Goal: Task Accomplishment & Management: Complete application form

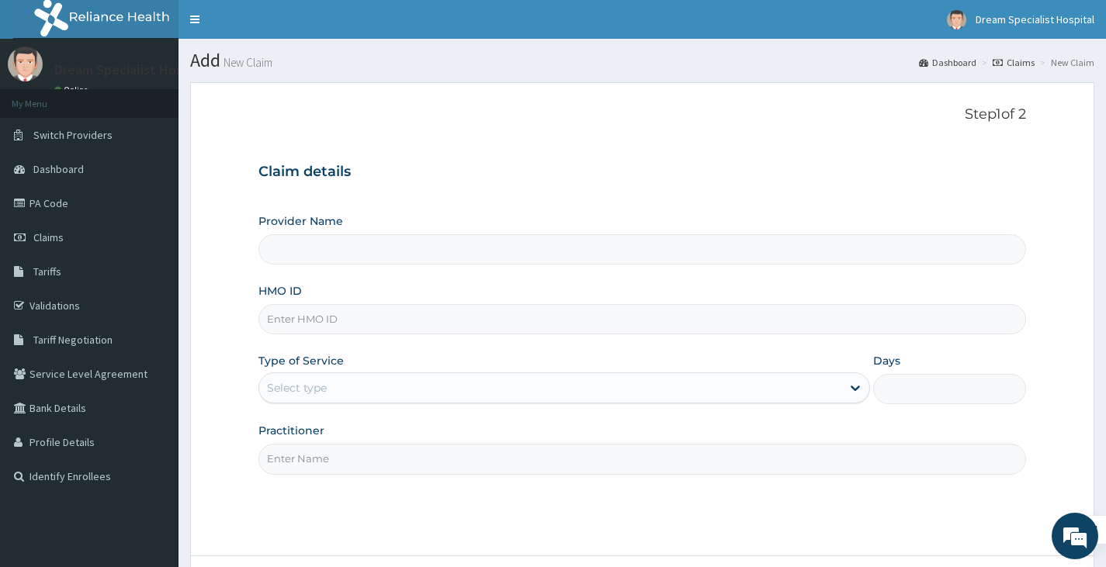
click at [284, 318] on input "HMO ID" at bounding box center [641, 319] width 767 height 30
type input "Dream Specialist Hospital"
paste input "ght/10016/a"
type input "ght/10016/a"
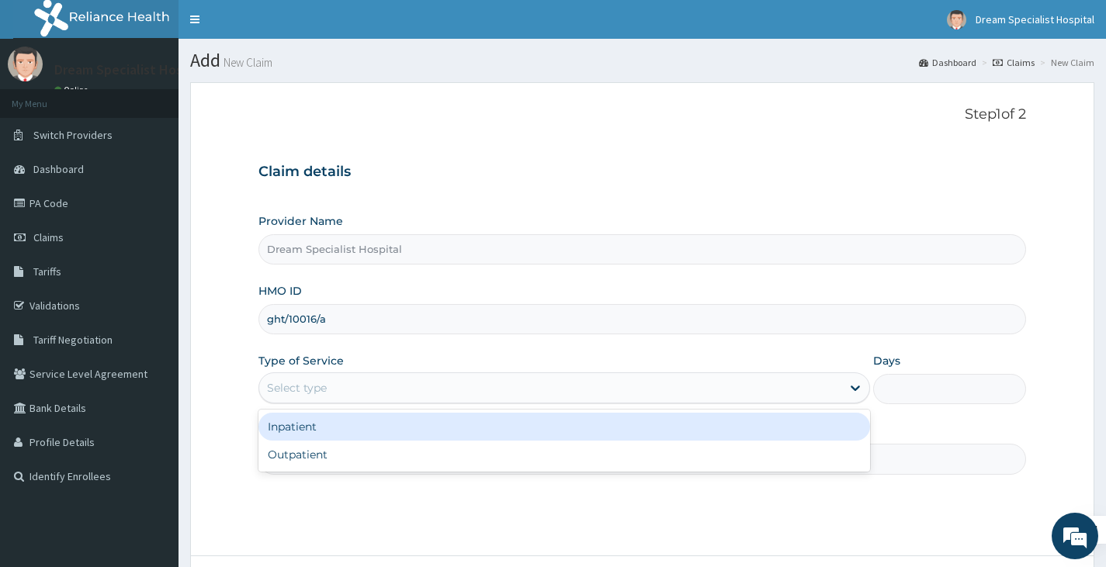
click at [312, 393] on div "Select type" at bounding box center [297, 388] width 60 height 16
click at [304, 440] on div "Inpatient" at bounding box center [563, 427] width 611 height 28
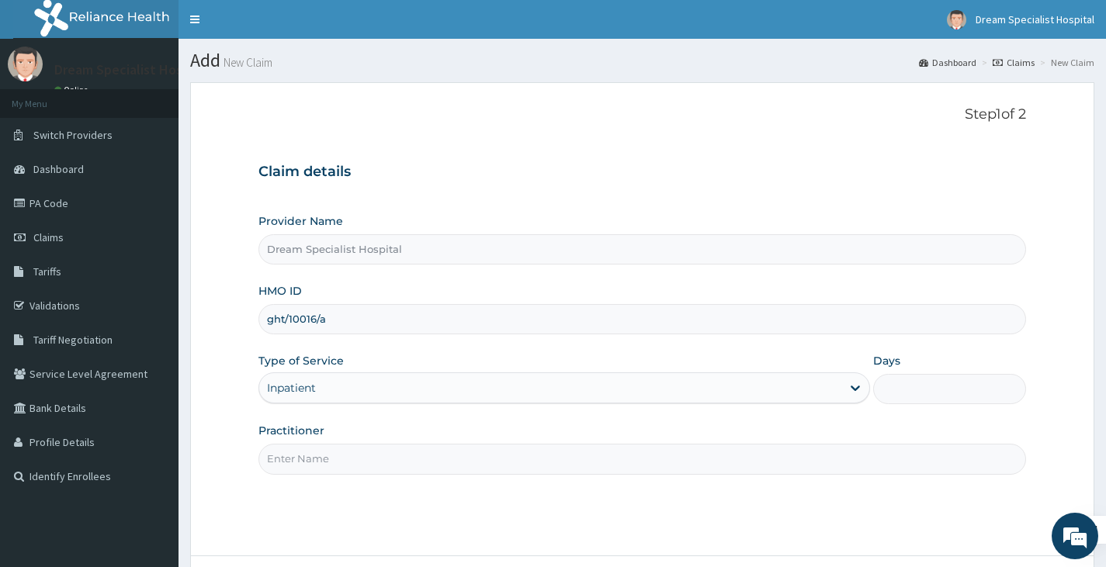
click at [310, 387] on div "Inpatient" at bounding box center [291, 388] width 49 height 16
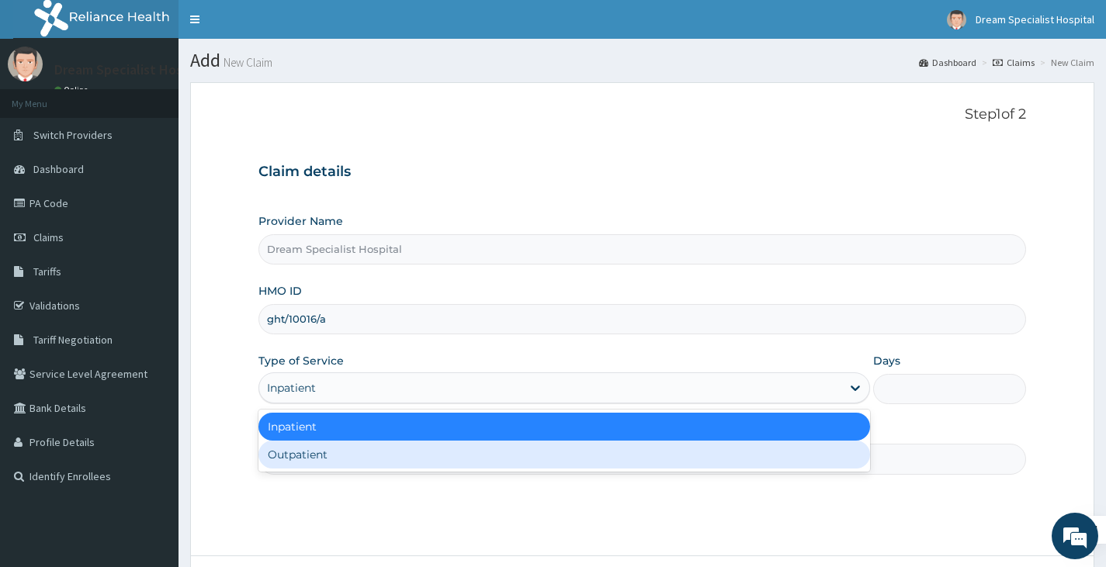
click at [301, 452] on div "Outpatient" at bounding box center [563, 455] width 611 height 28
type input "1"
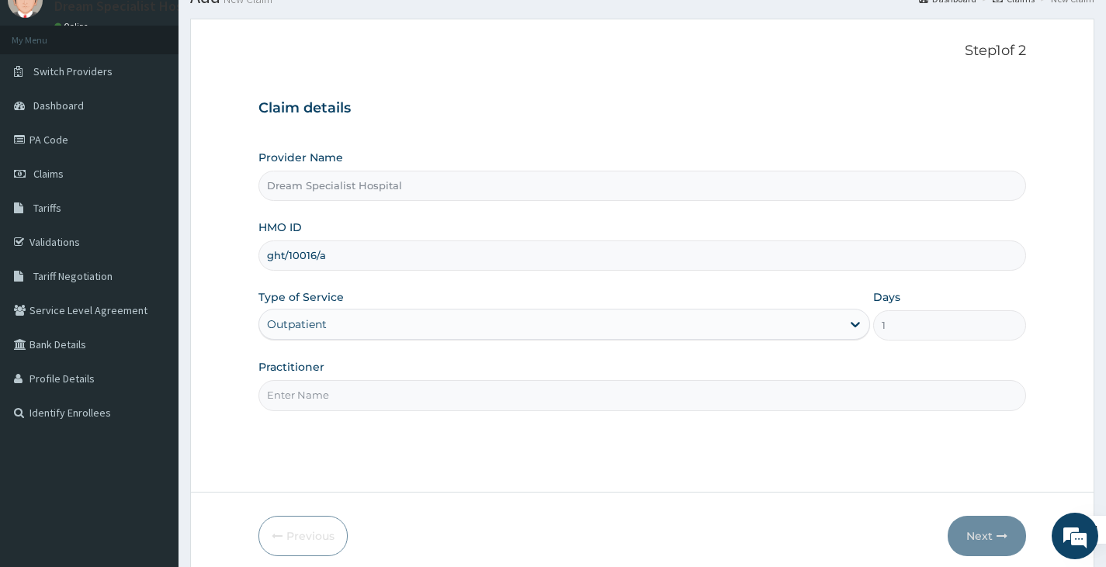
scroll to position [128, 0]
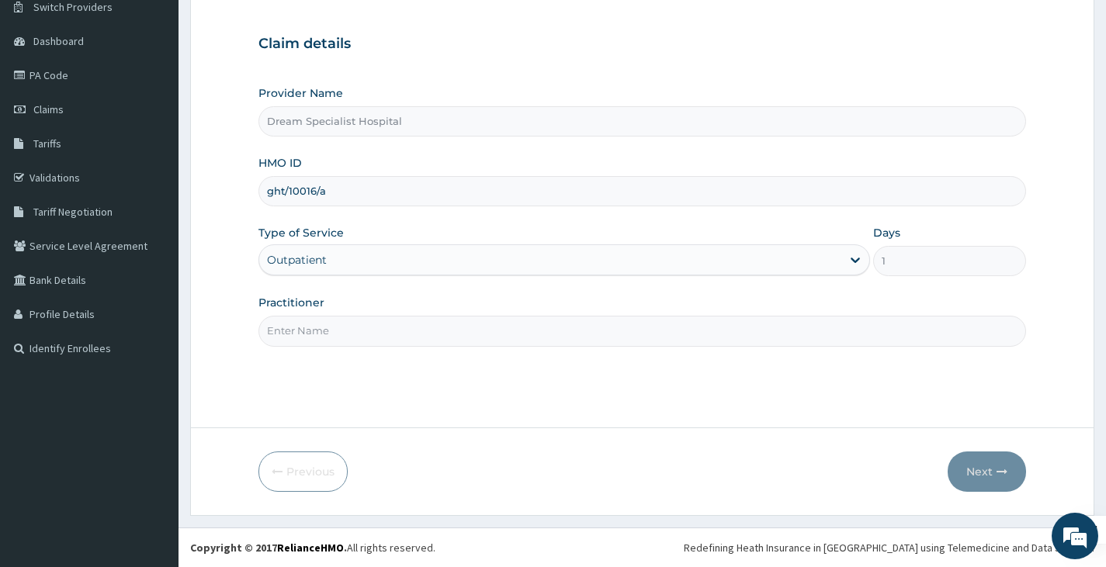
drag, startPoint x: 306, startPoint y: 317, endPoint x: 303, endPoint y: 334, distance: 16.5
click at [306, 317] on input "Practitioner" at bounding box center [641, 331] width 767 height 30
type input "[PERSON_NAME]"
click at [1004, 473] on icon "button" at bounding box center [1001, 471] width 11 height 11
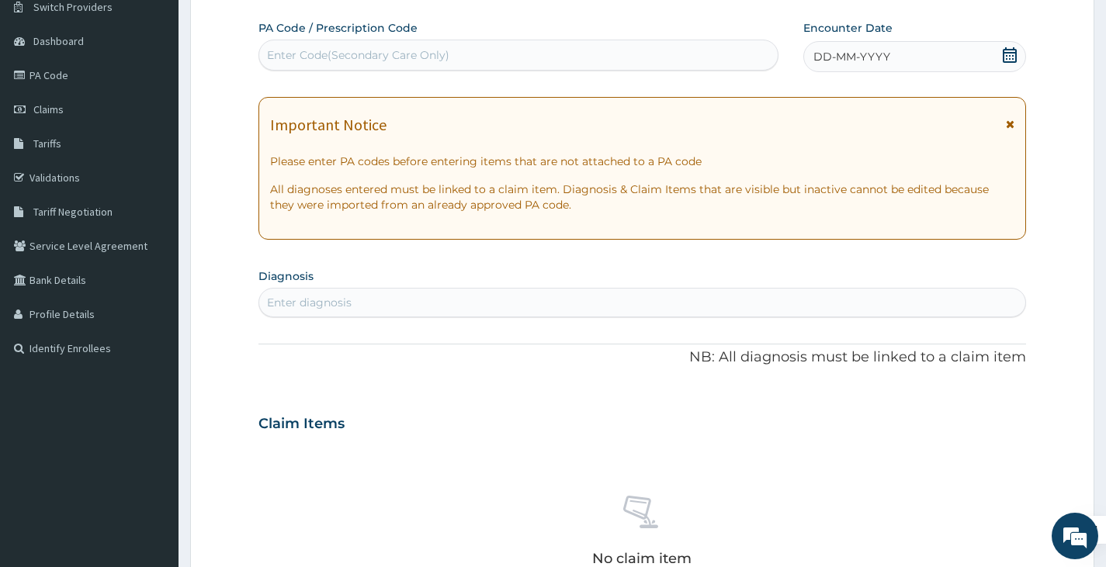
scroll to position [0, 0]
click at [1003, 51] on icon at bounding box center [1009, 55] width 14 height 16
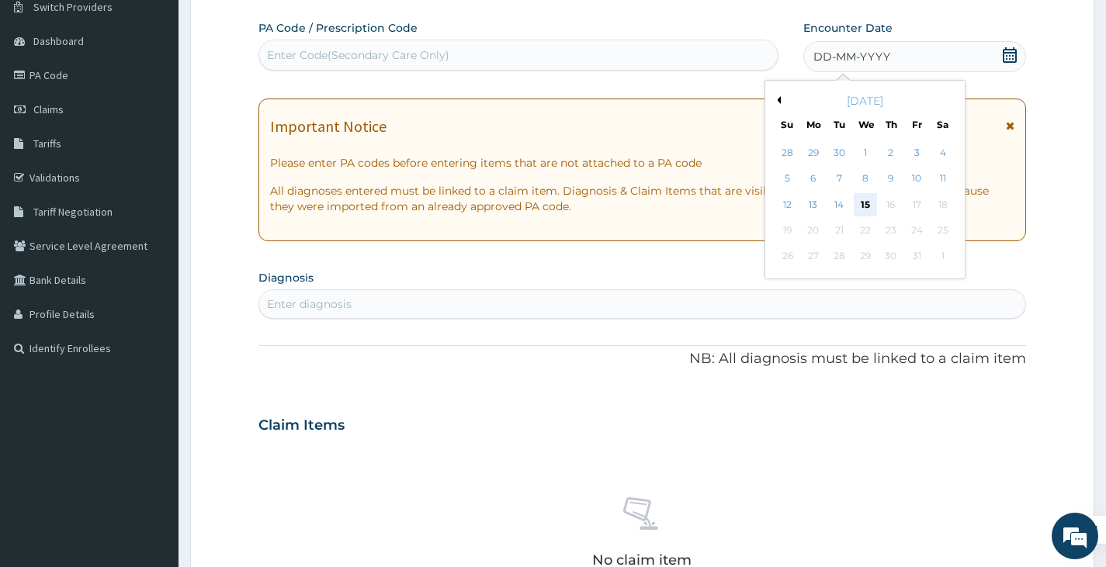
click at [868, 202] on div "15" at bounding box center [864, 204] width 23 height 23
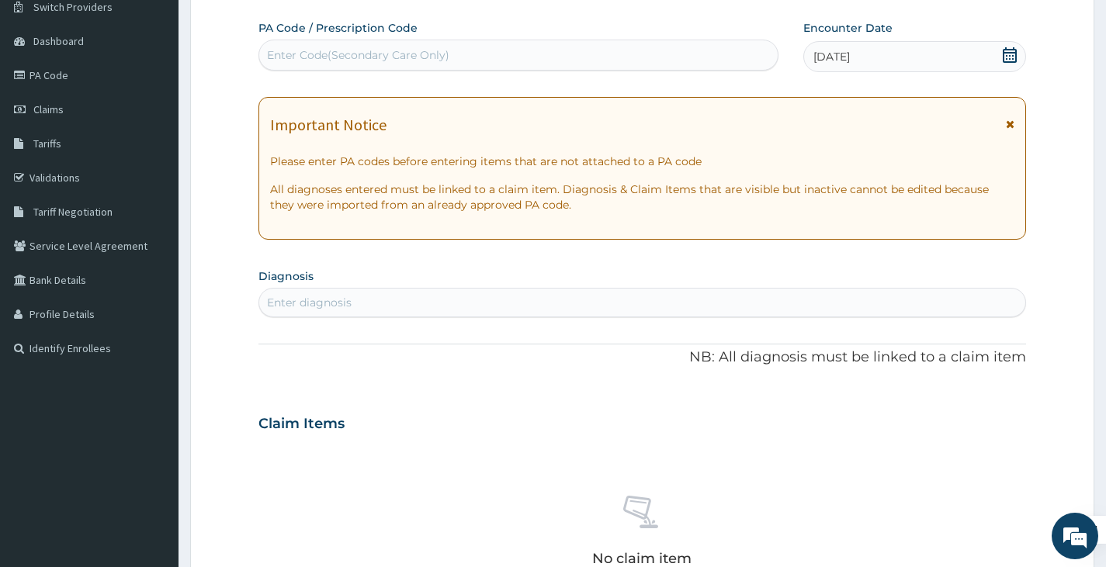
click at [334, 298] on div "Enter diagnosis" at bounding box center [309, 303] width 85 height 16
type input "[MEDICAL_DATA]"
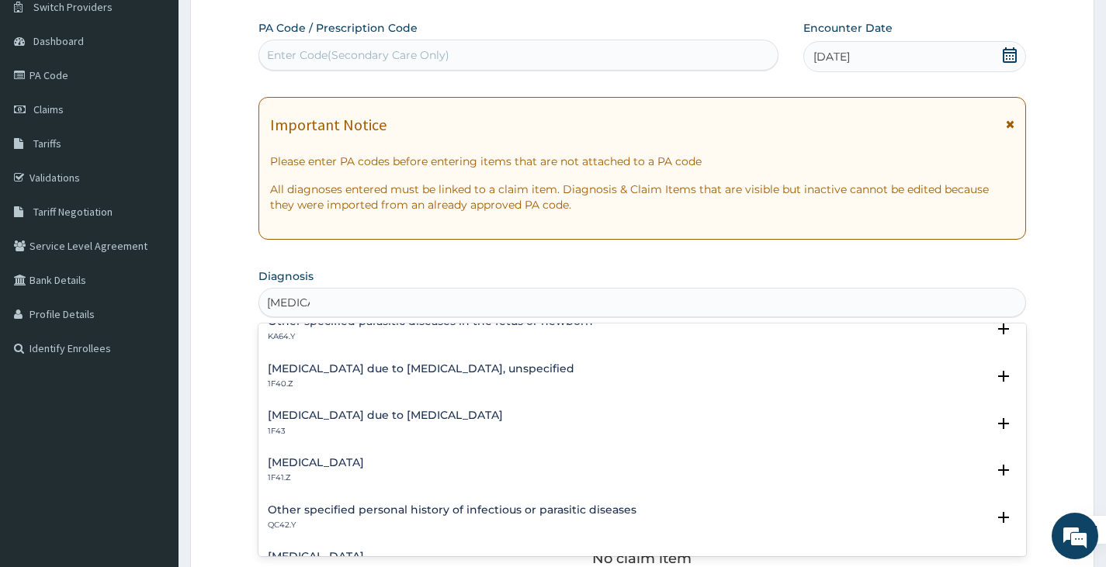
scroll to position [233, 0]
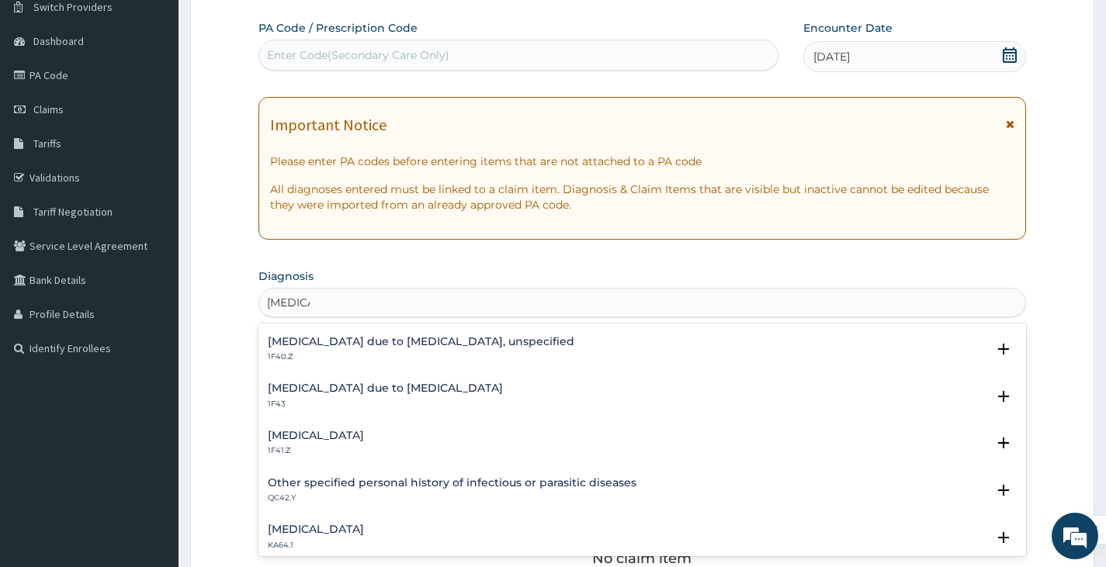
click at [344, 353] on p "1F40.Z" at bounding box center [421, 356] width 306 height 11
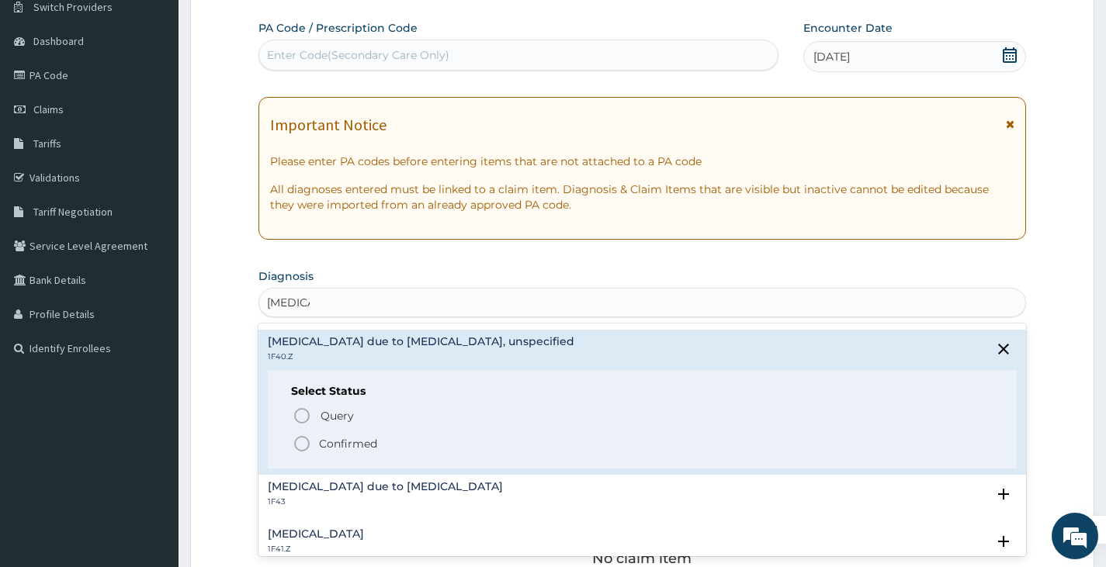
click at [348, 441] on p "Confirmed" at bounding box center [348, 444] width 58 height 16
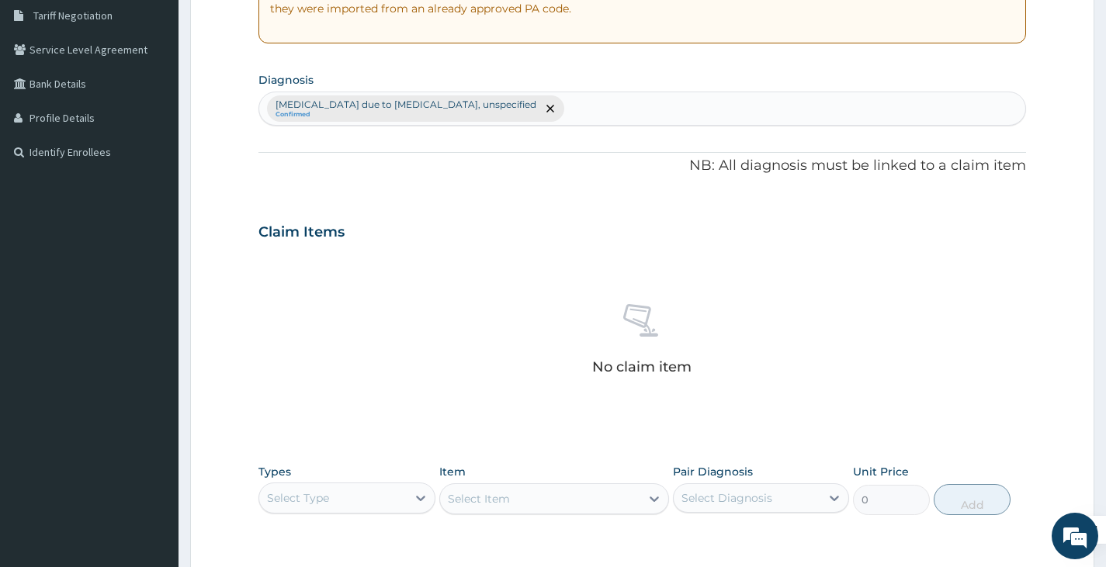
scroll to position [552, 0]
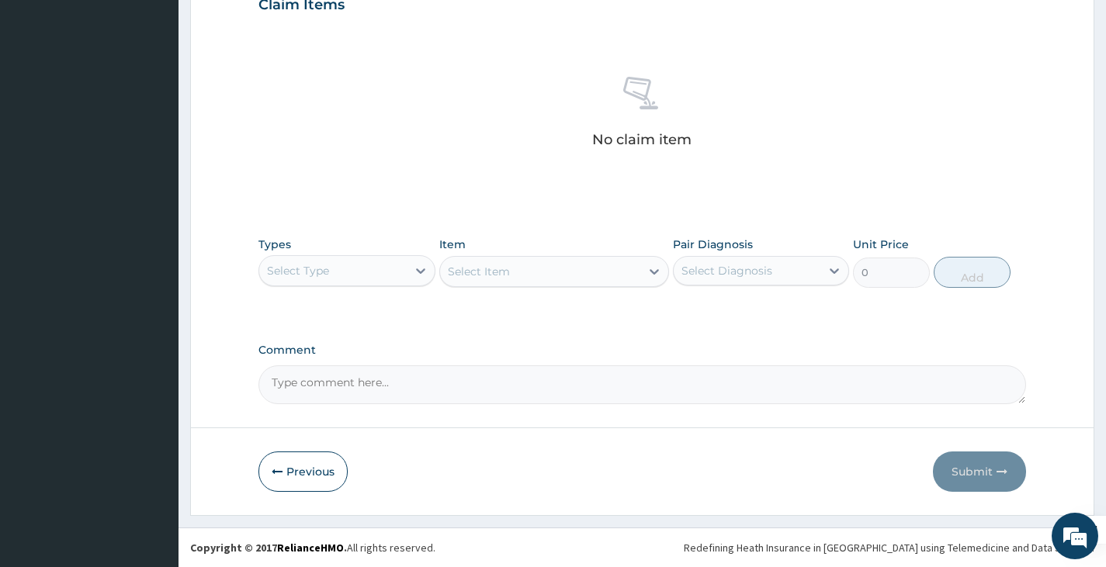
click at [378, 265] on div "Select Type" at bounding box center [332, 270] width 147 height 25
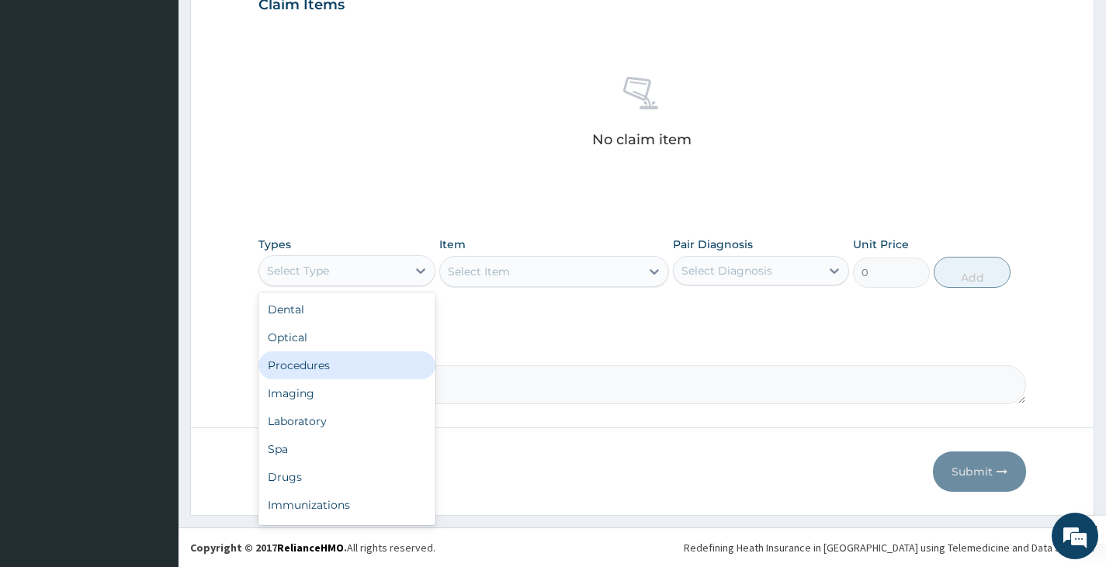
click at [296, 375] on div "Procedures" at bounding box center [346, 365] width 176 height 28
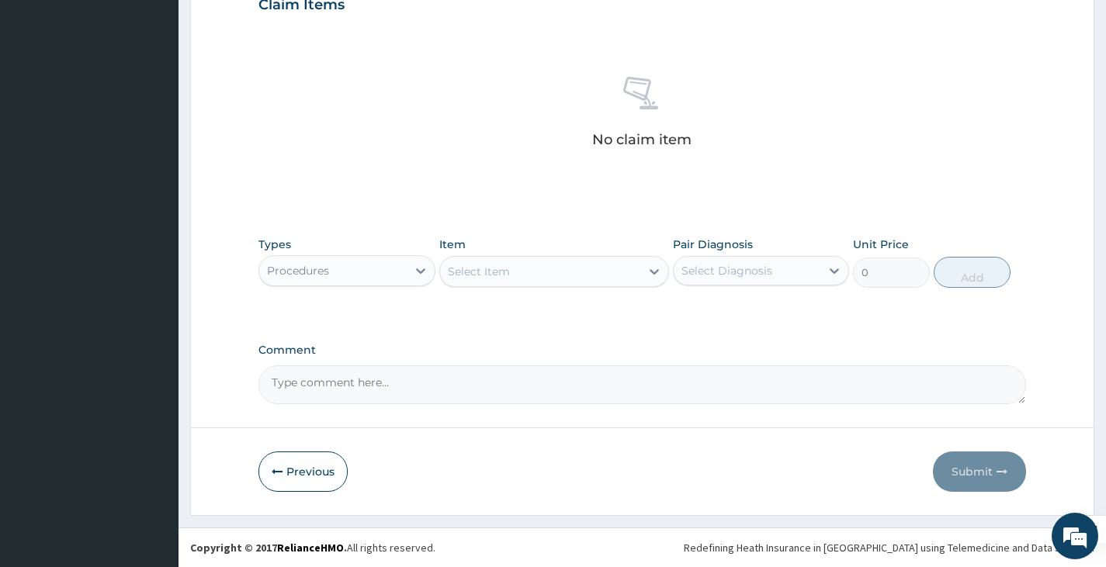
click at [485, 272] on div "Select Item" at bounding box center [479, 272] width 62 height 16
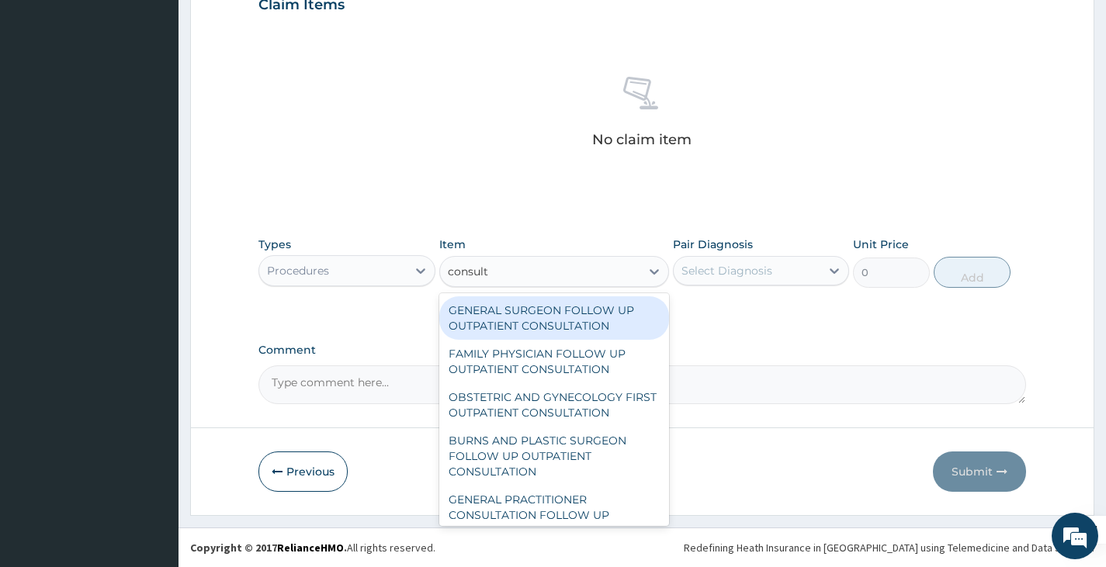
type input "consulta"
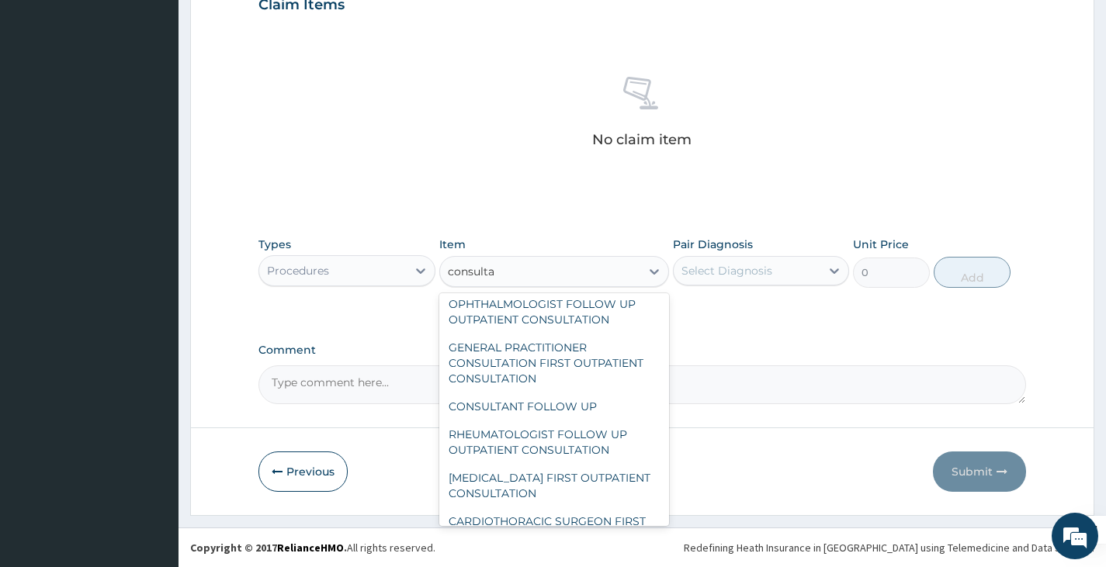
scroll to position [931, 0]
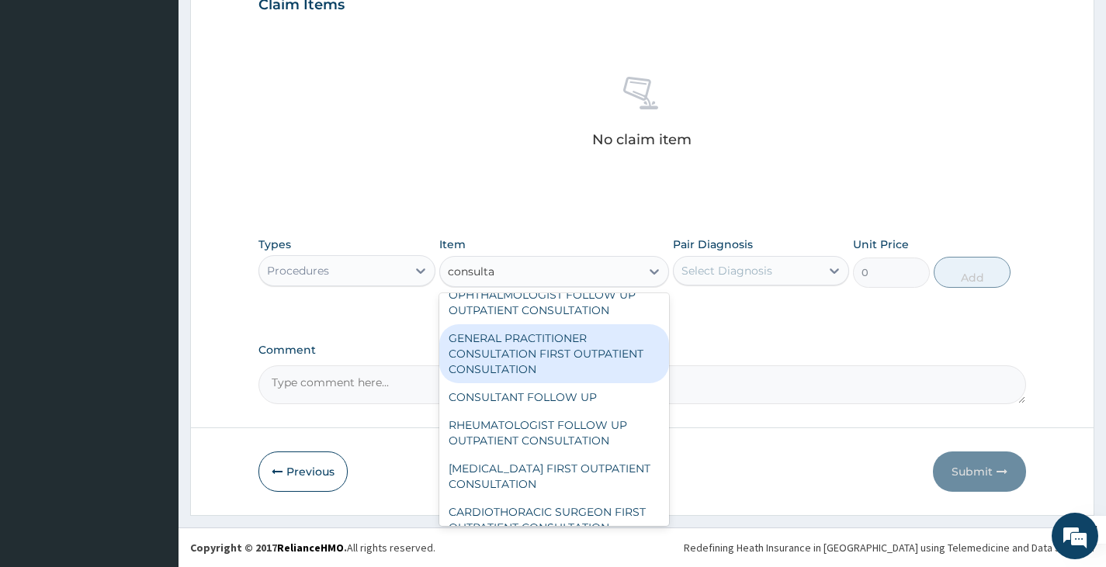
click at [557, 357] on div "GENERAL PRACTITIONER CONSULTATION FIRST OUTPATIENT CONSULTATION" at bounding box center [554, 353] width 230 height 59
type input "3600"
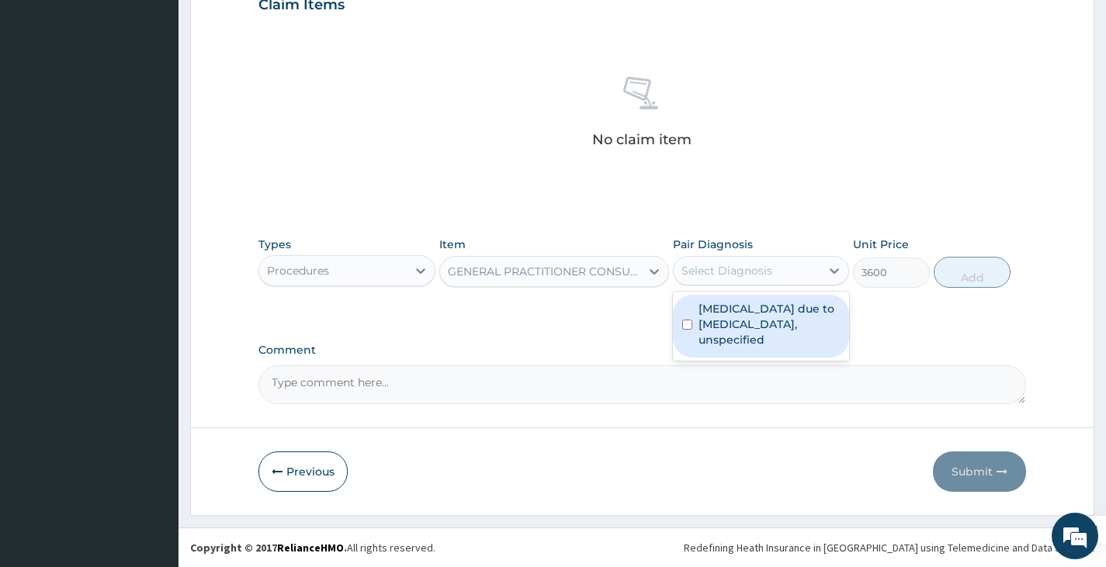
click at [708, 258] on div "Select Diagnosis" at bounding box center [746, 270] width 147 height 25
click at [715, 319] on label "[MEDICAL_DATA] due to [MEDICAL_DATA], unspecified" at bounding box center [768, 324] width 141 height 47
checkbox input "true"
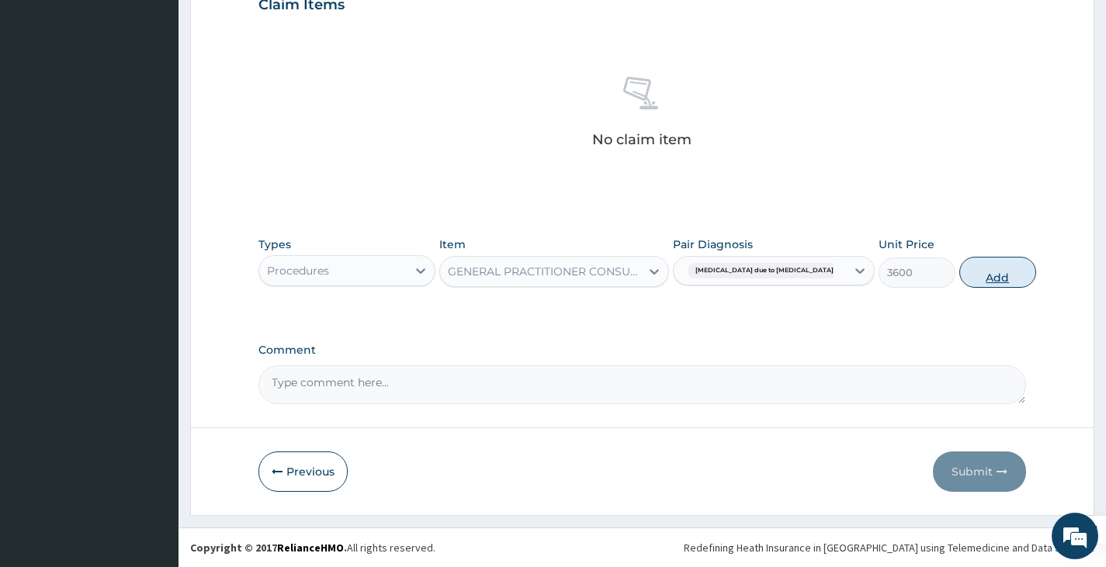
click at [969, 269] on button "Add" at bounding box center [997, 272] width 77 height 31
type input "0"
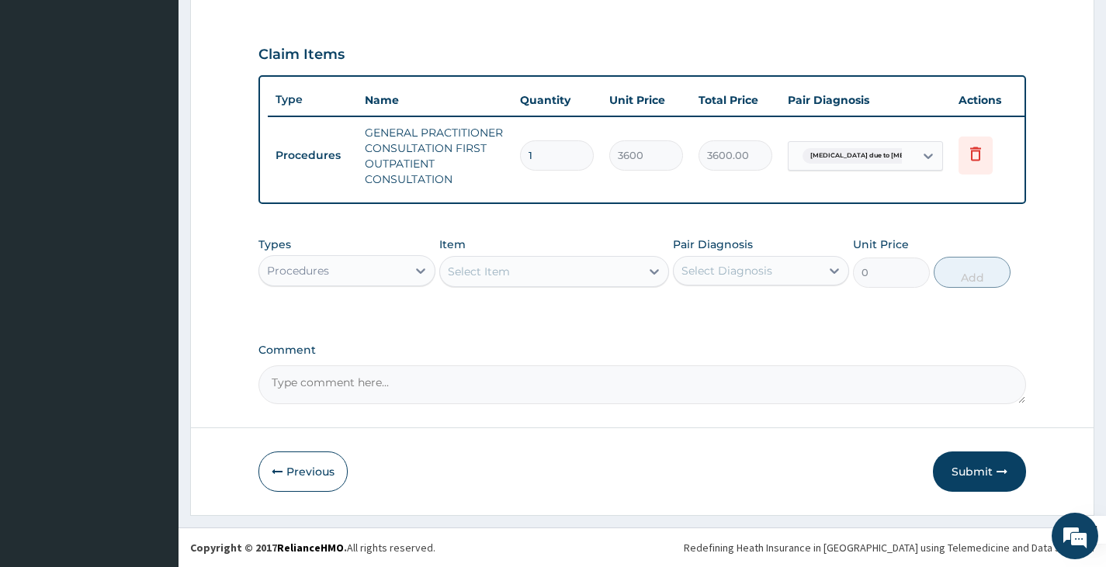
click at [336, 279] on div "Procedures" at bounding box center [332, 270] width 147 height 25
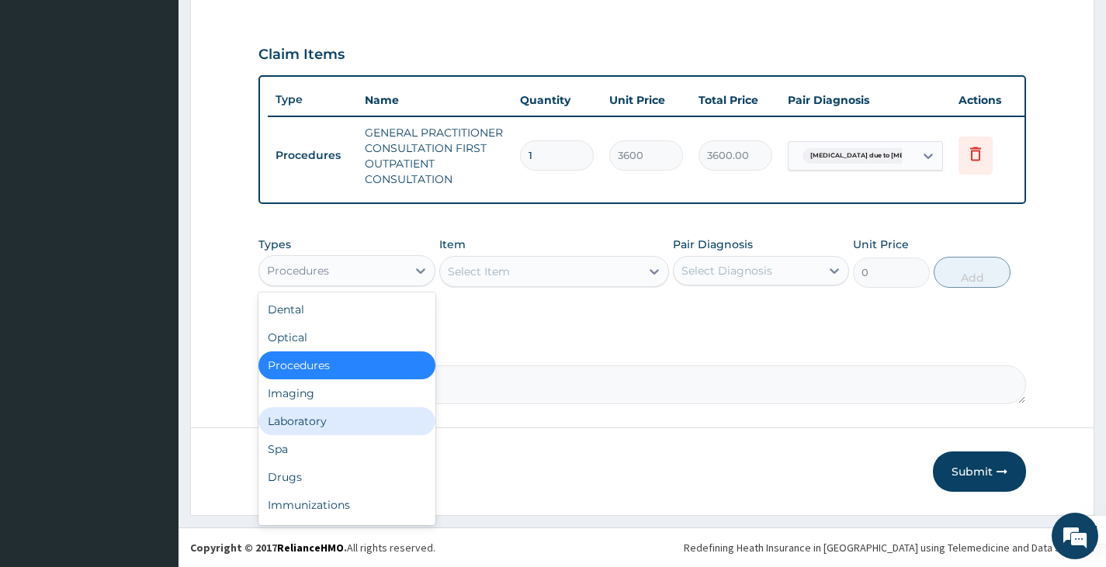
click at [309, 422] on div "Laboratory" at bounding box center [346, 421] width 176 height 28
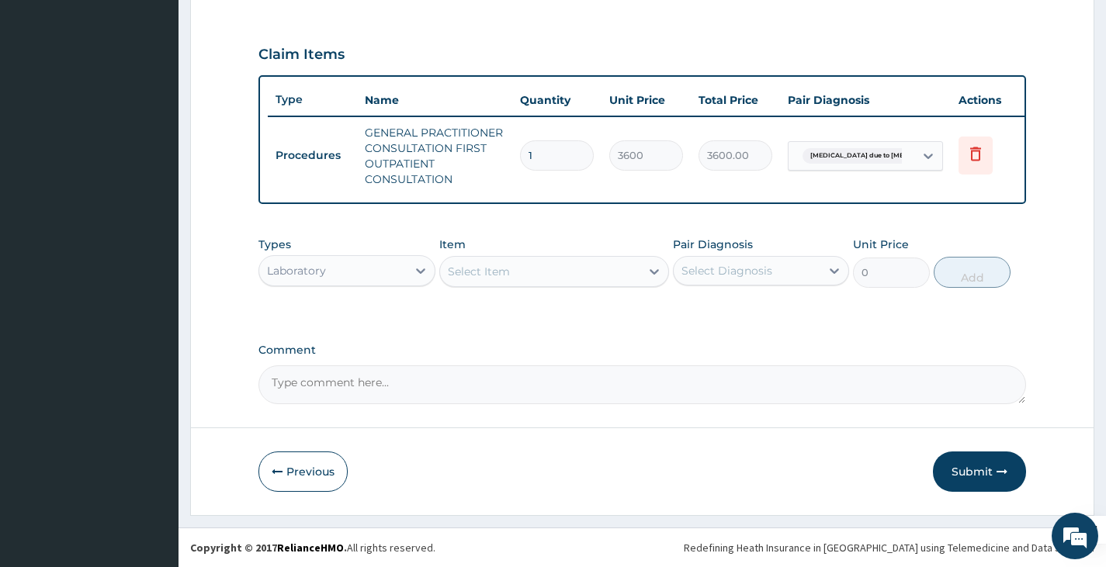
click at [546, 265] on div "Select Item" at bounding box center [540, 271] width 201 height 25
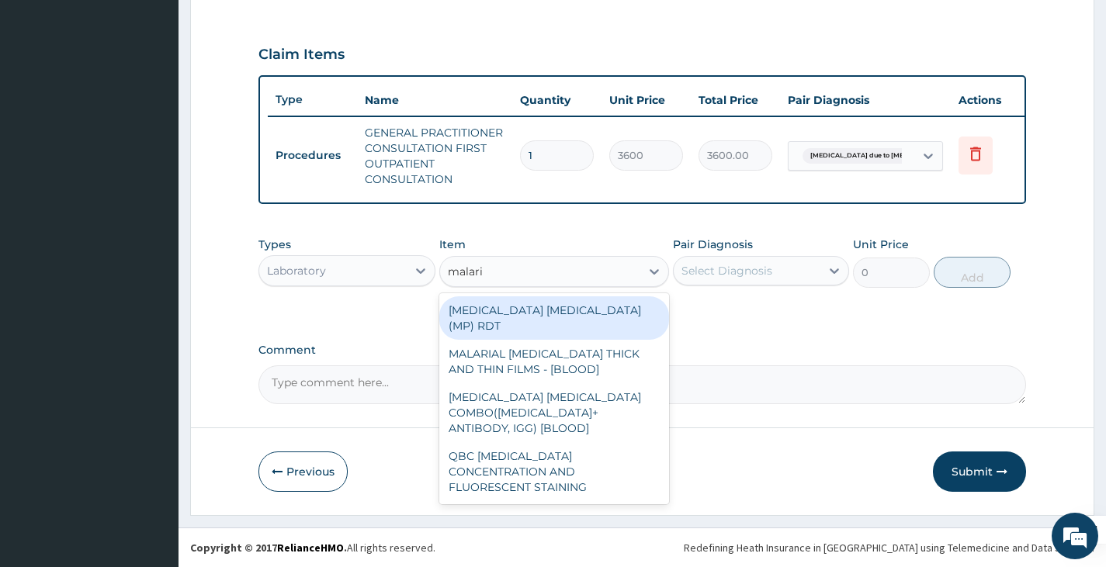
type input "[MEDICAL_DATA]"
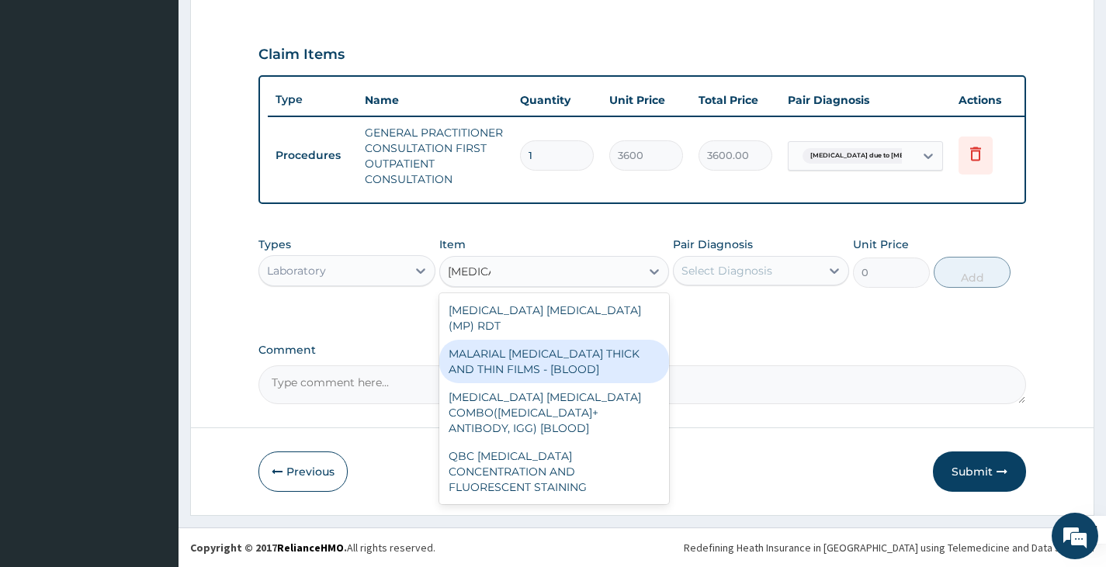
click at [560, 347] on div "MALARIAL [MEDICAL_DATA] THICK AND THIN FILMS - [BLOOD]" at bounding box center [554, 361] width 230 height 43
type input "2100"
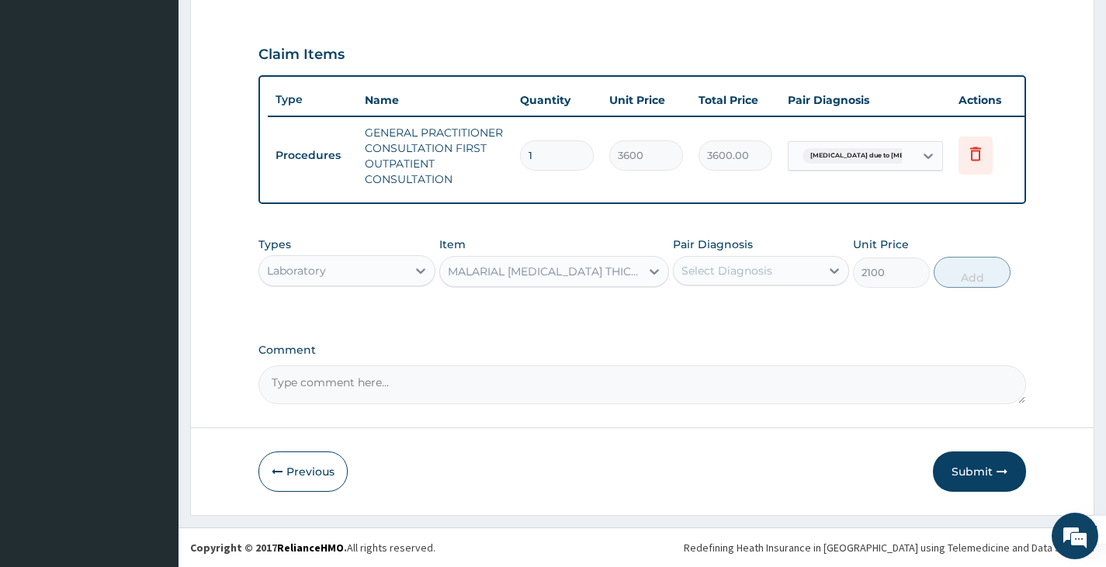
click at [744, 274] on div "Select Diagnosis" at bounding box center [726, 271] width 91 height 16
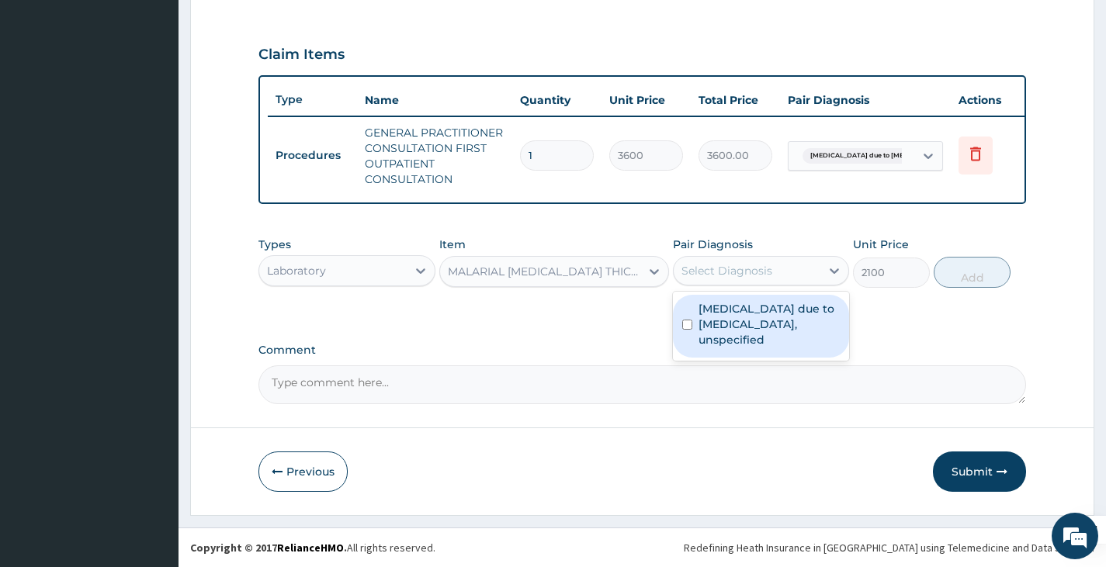
click at [722, 341] on label "[MEDICAL_DATA] due to [MEDICAL_DATA], unspecified" at bounding box center [768, 324] width 141 height 47
checkbox input "true"
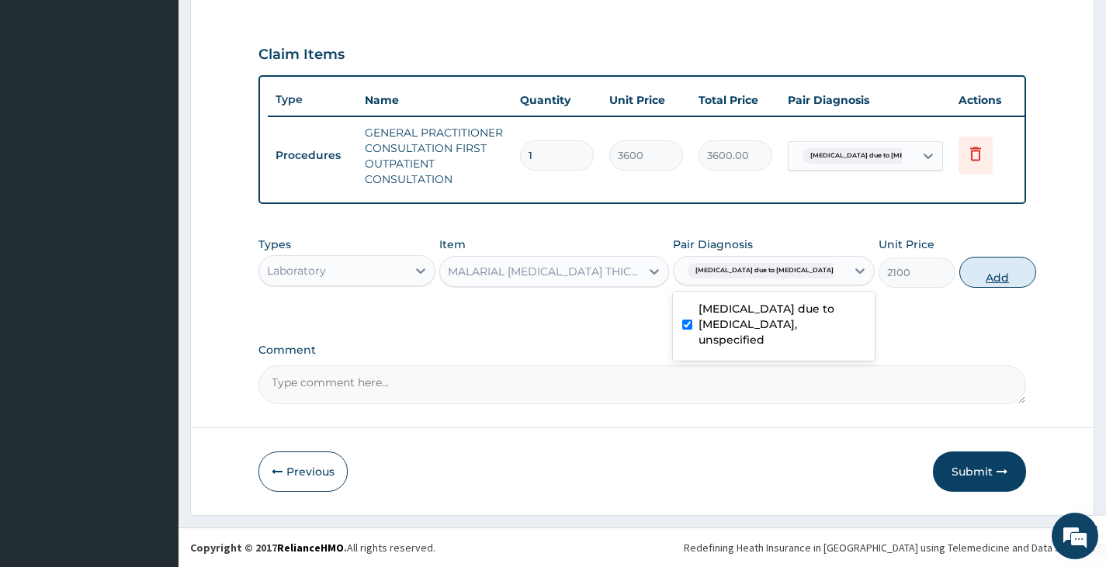
click at [986, 268] on button "Add" at bounding box center [997, 272] width 77 height 31
type input "0"
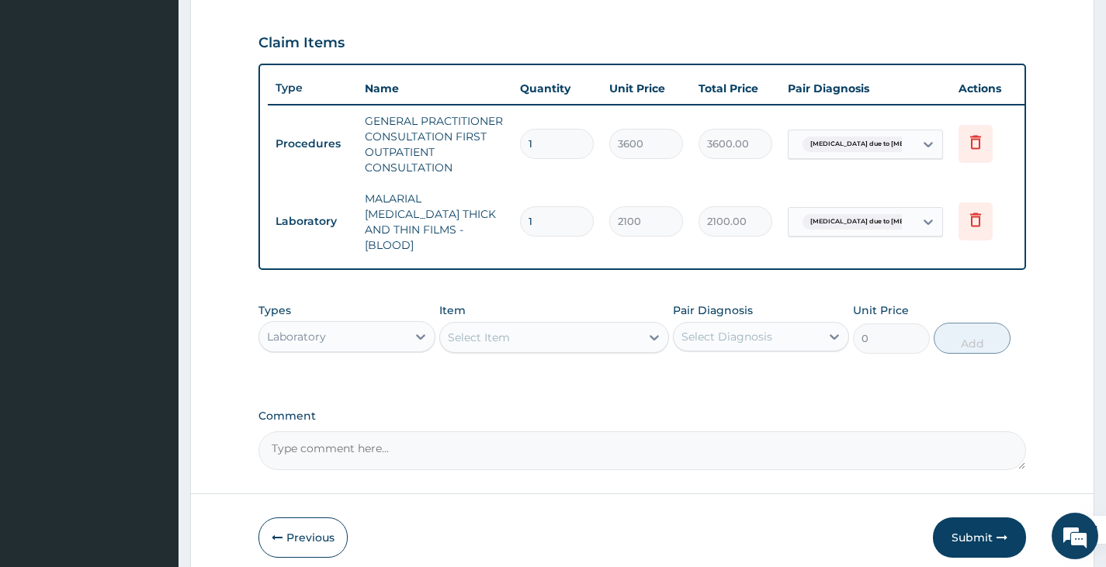
click at [382, 338] on div "Laboratory" at bounding box center [332, 336] width 147 height 25
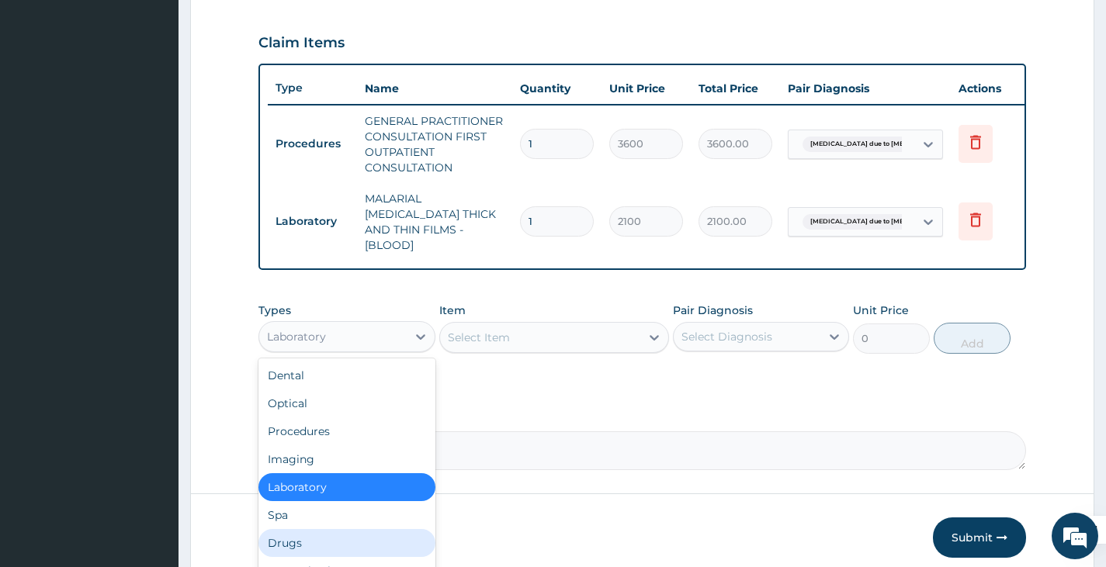
click at [293, 540] on div "Drugs" at bounding box center [346, 543] width 176 height 28
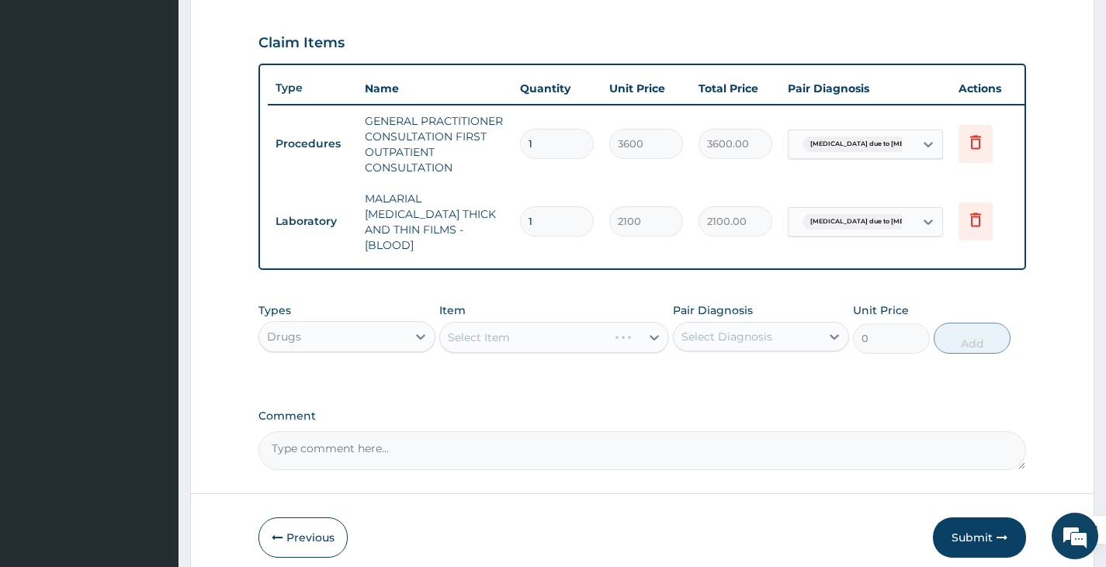
click at [509, 333] on div "Select Item" at bounding box center [554, 337] width 230 height 31
click at [513, 338] on div "Select Item" at bounding box center [540, 337] width 201 height 25
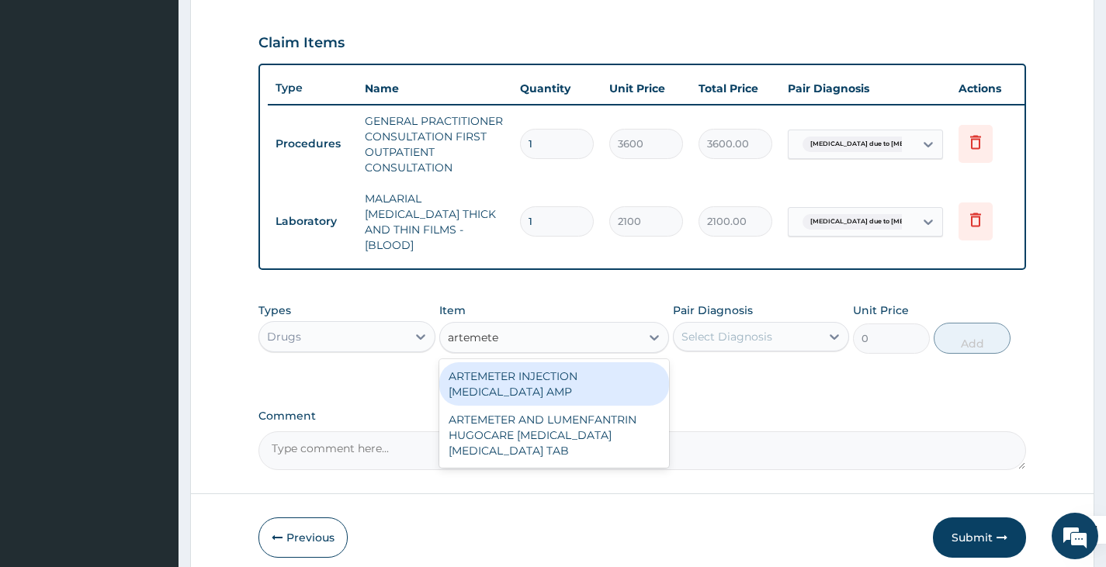
type input "artemet"
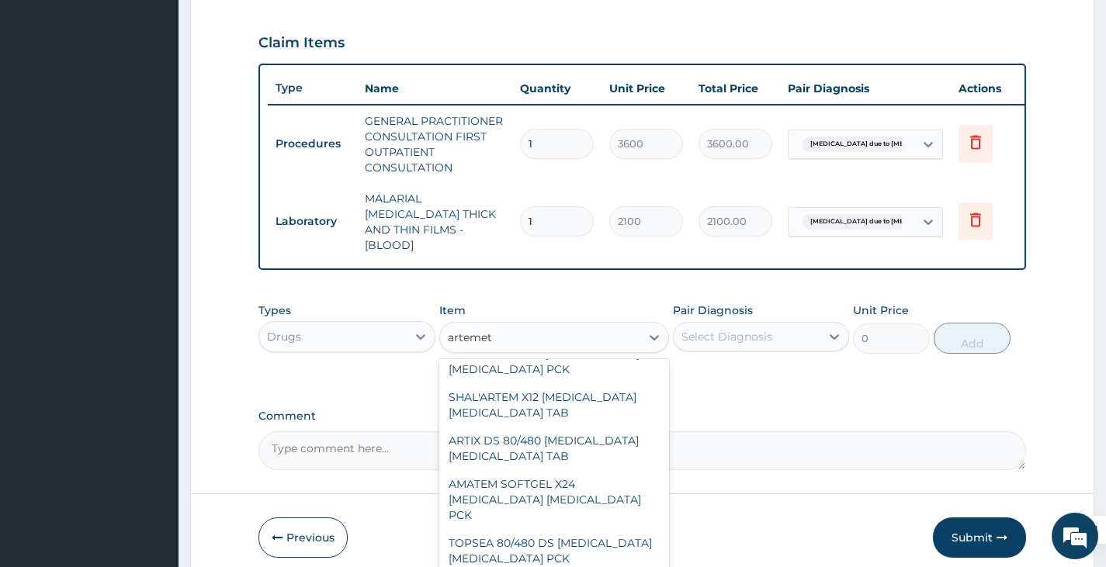
scroll to position [776, 0]
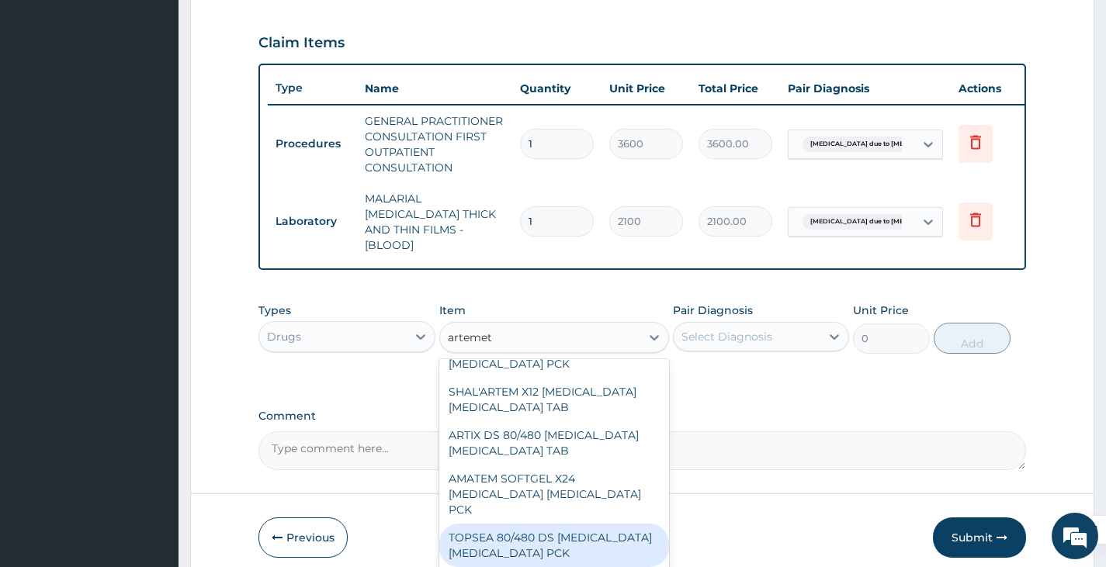
click at [577, 524] on div "TOPSEA 80/480 DS [MEDICAL_DATA] [MEDICAL_DATA] PCK" at bounding box center [554, 545] width 230 height 43
type input "460"
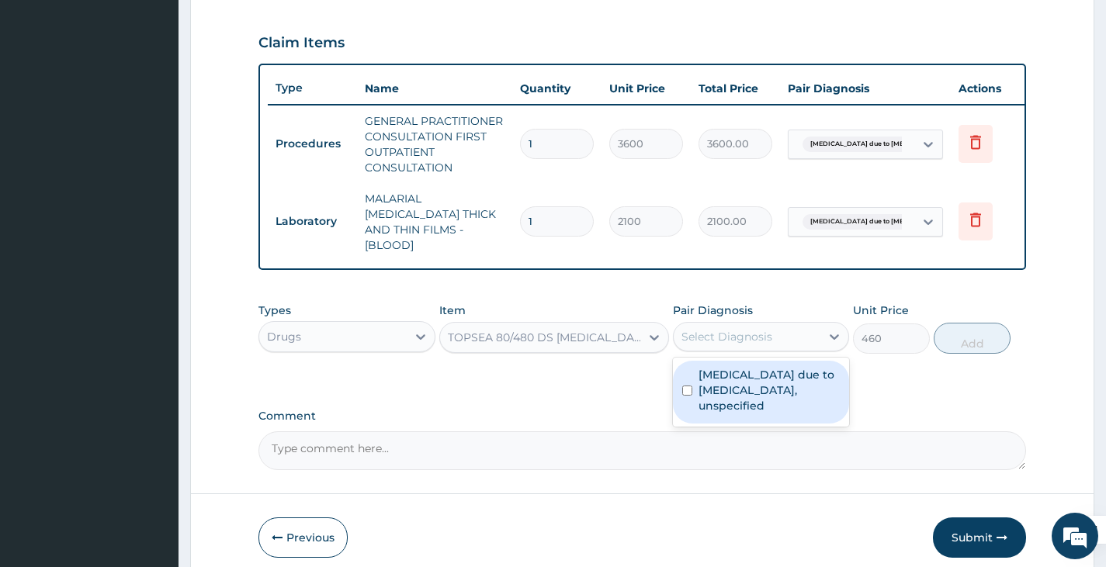
click at [743, 338] on div "Select Diagnosis" at bounding box center [726, 337] width 91 height 16
click at [725, 400] on label "[MEDICAL_DATA] due to [MEDICAL_DATA], unspecified" at bounding box center [768, 390] width 141 height 47
checkbox input "true"
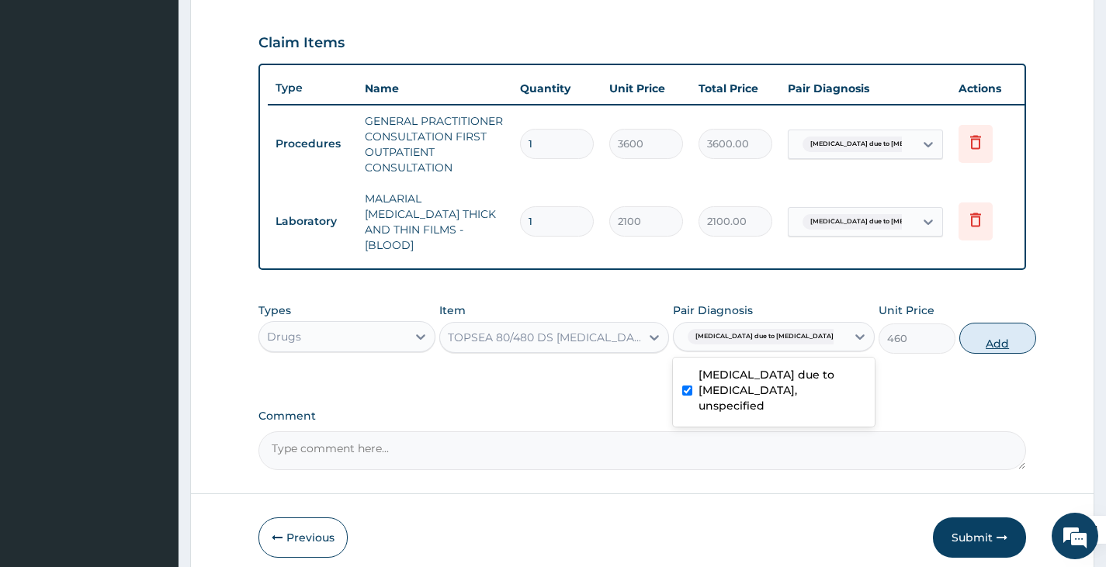
click at [959, 338] on button "Add" at bounding box center [997, 338] width 77 height 31
type input "0"
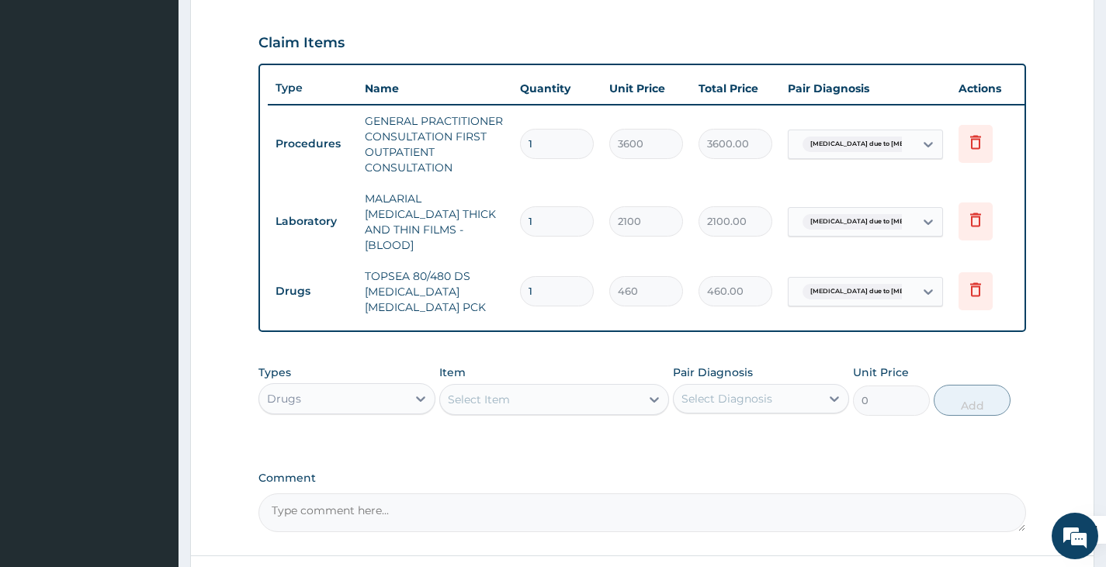
click at [583, 388] on div "Select Item" at bounding box center [540, 399] width 201 height 25
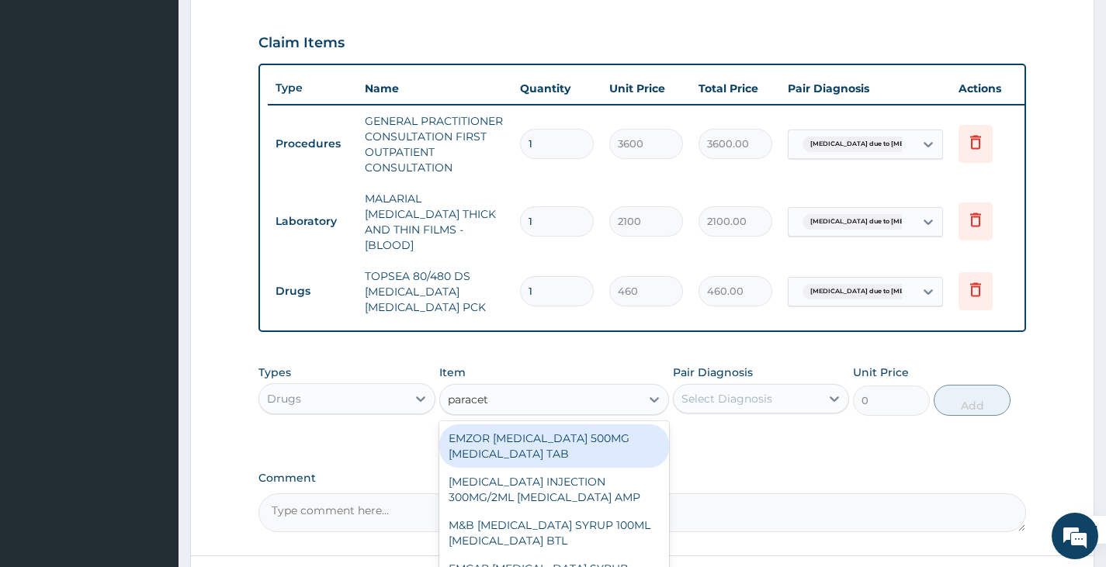
type input "paraceta"
click at [557, 440] on div "EMZOR [MEDICAL_DATA] 500MG [MEDICAL_DATA] TAB" at bounding box center [554, 445] width 230 height 43
type input "11.5"
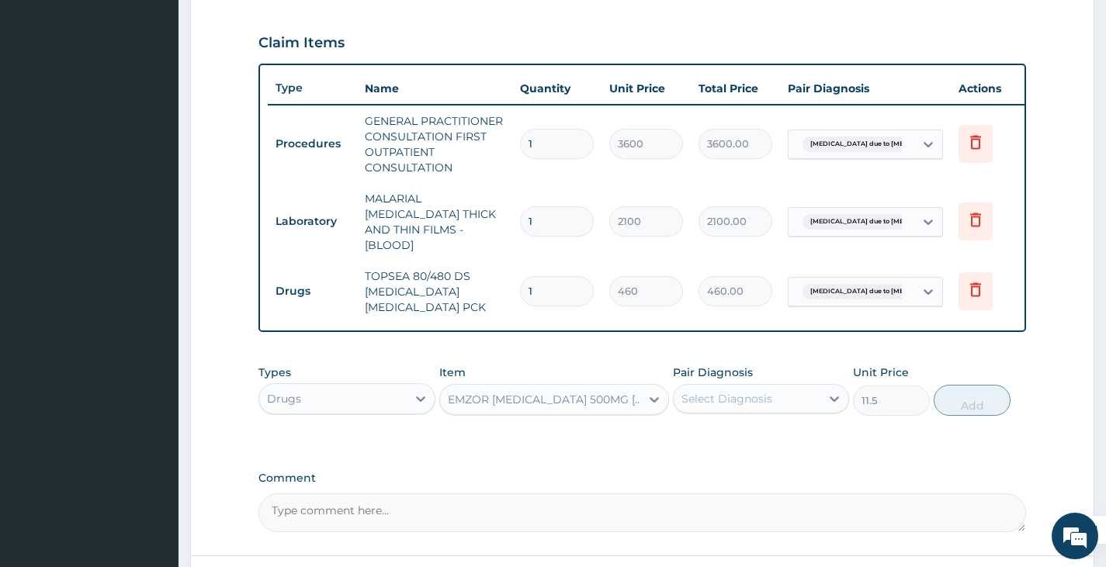
click at [805, 393] on div "Select Diagnosis" at bounding box center [746, 398] width 147 height 25
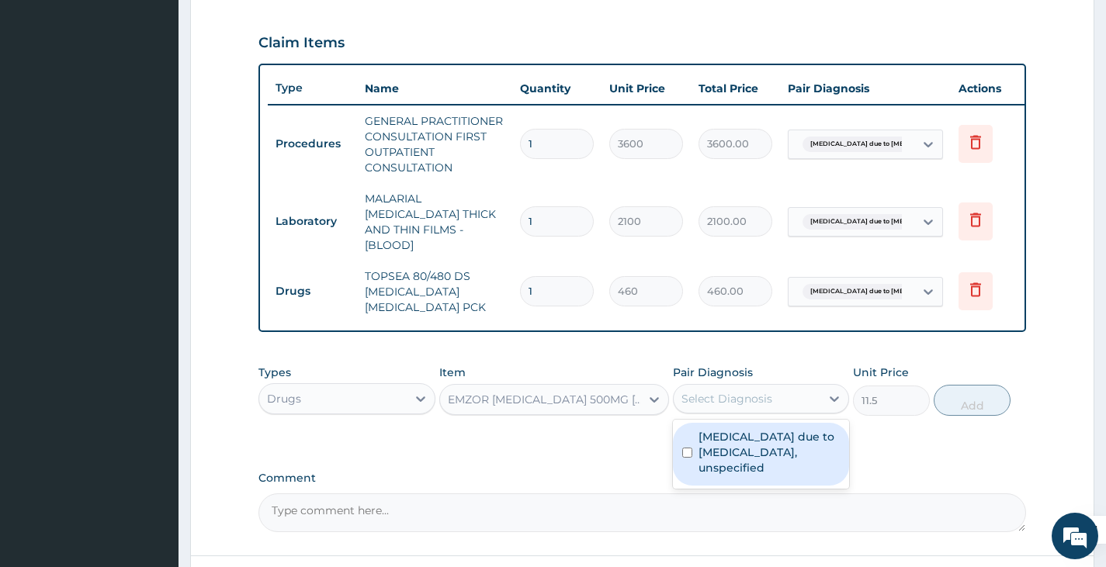
click at [724, 455] on label "[MEDICAL_DATA] due to [MEDICAL_DATA], unspecified" at bounding box center [768, 452] width 141 height 47
checkbox input "true"
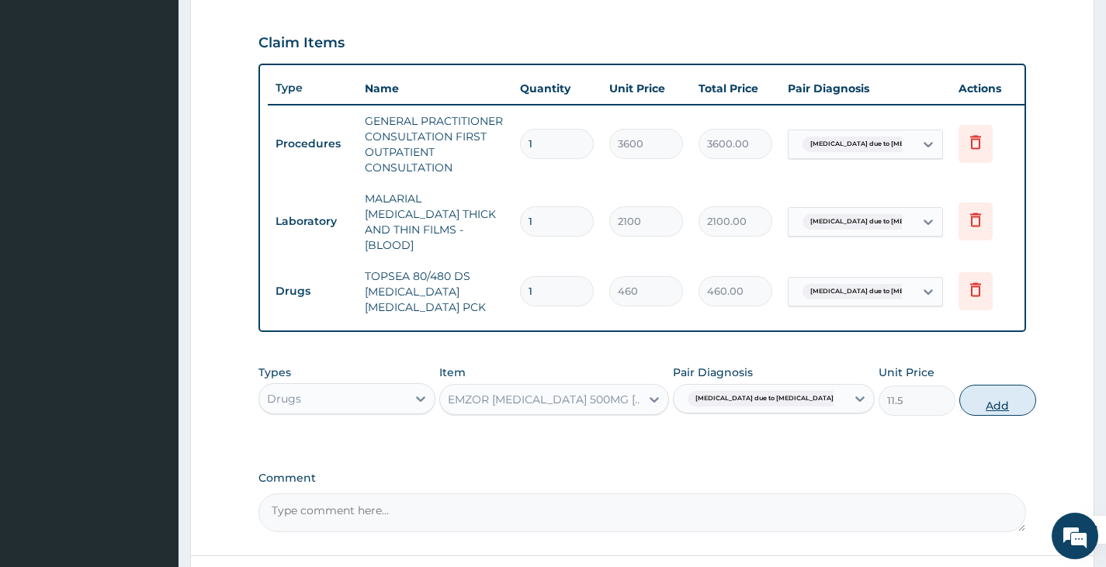
click at [959, 402] on button "Add" at bounding box center [997, 400] width 77 height 31
type input "0"
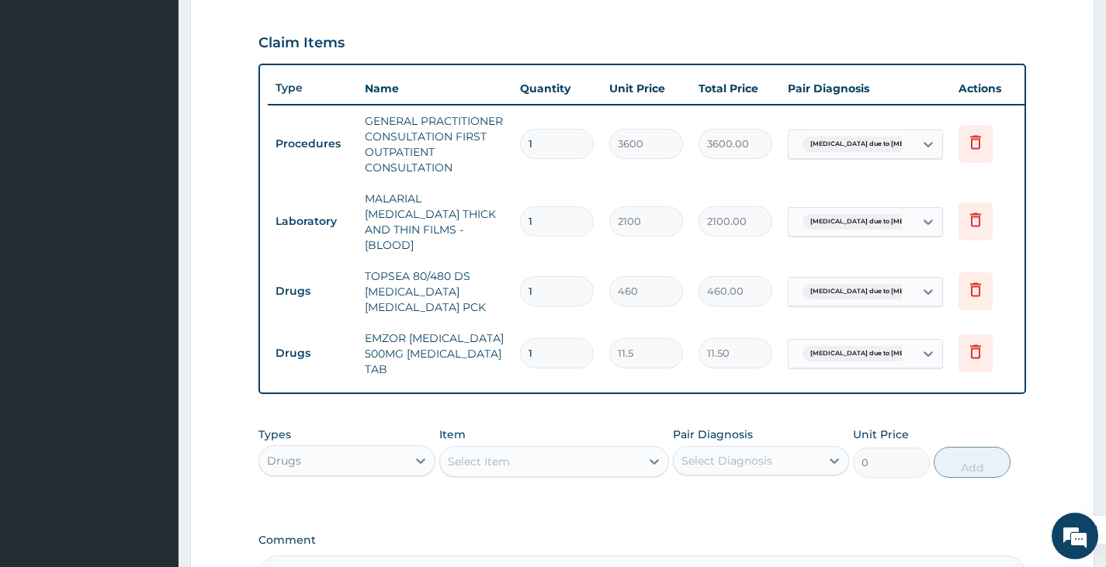
type input "0.00"
type input "4"
type input "46.00"
type input "42"
type input "483.00"
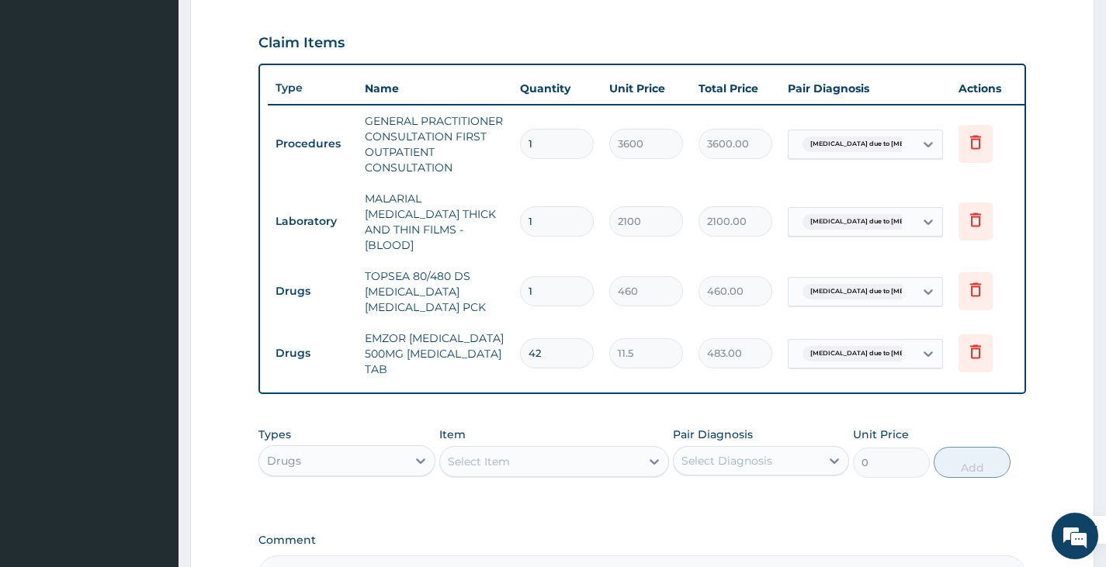
type input "42"
click at [552, 276] on input "1" at bounding box center [557, 291] width 74 height 30
type input "0.00"
type input "6"
type input "2760.00"
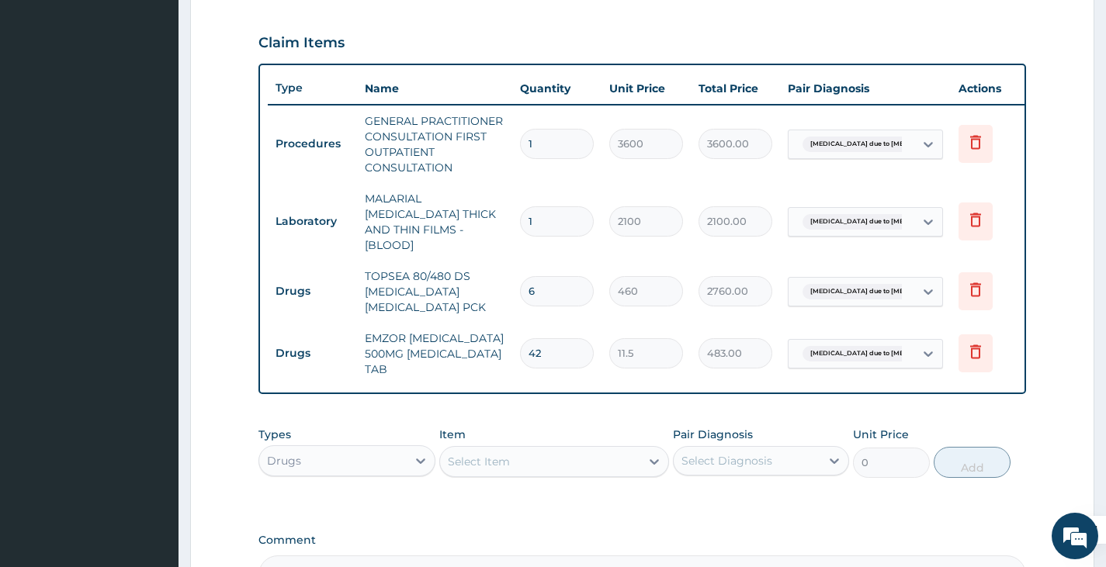
type input "6"
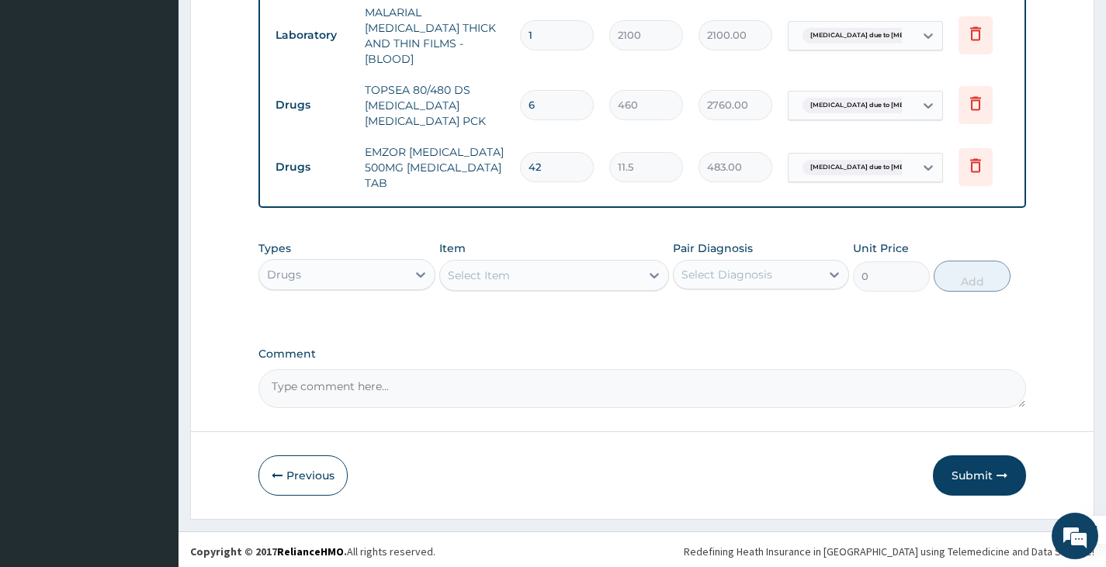
drag, startPoint x: 978, startPoint y: 463, endPoint x: 874, endPoint y: 417, distance: 113.6
click at [975, 462] on button "Submit" at bounding box center [979, 475] width 93 height 40
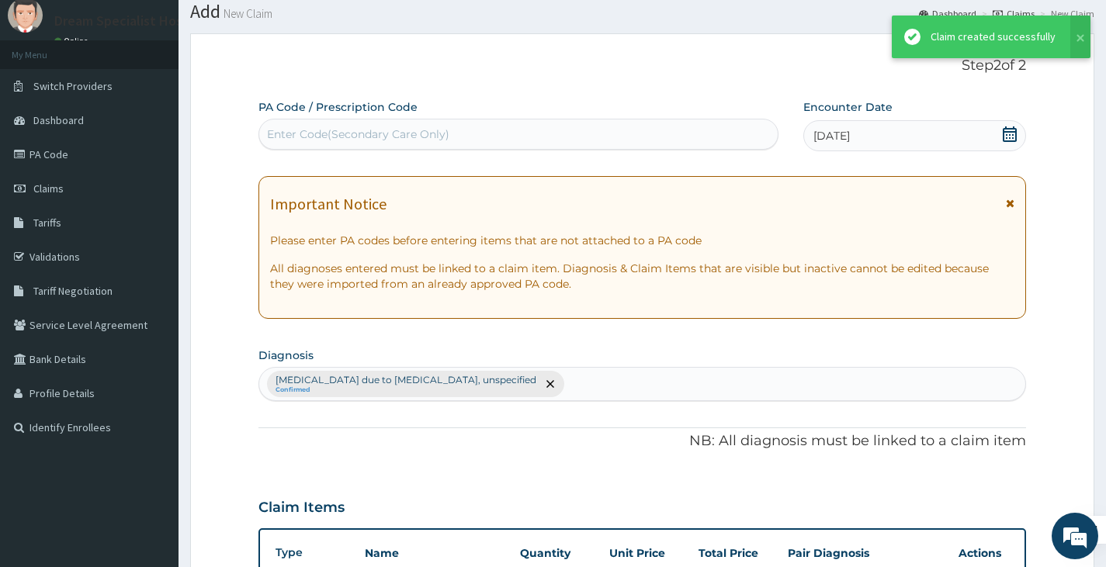
scroll to position [700, 0]
